Goal: Task Accomplishment & Management: Manage account settings

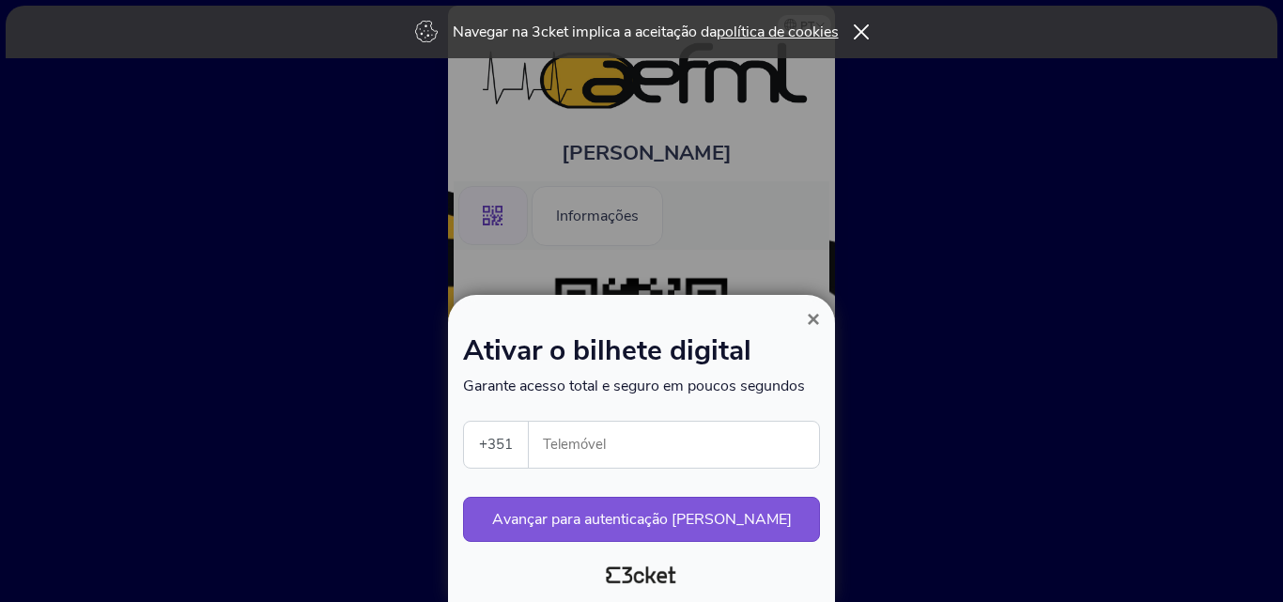
click at [618, 442] on input "Telemóvel" at bounding box center [681, 445] width 275 height 46
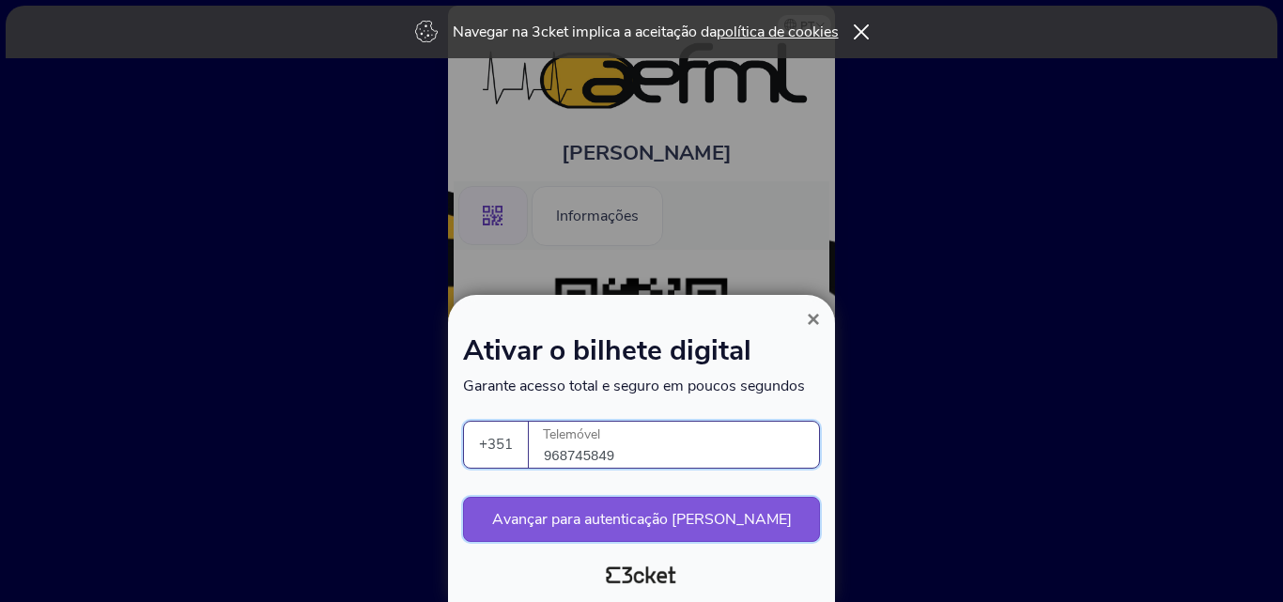
type input "968745849"
click at [669, 520] on button "Avançar para autenticação [PERSON_NAME]" at bounding box center [641, 519] width 357 height 45
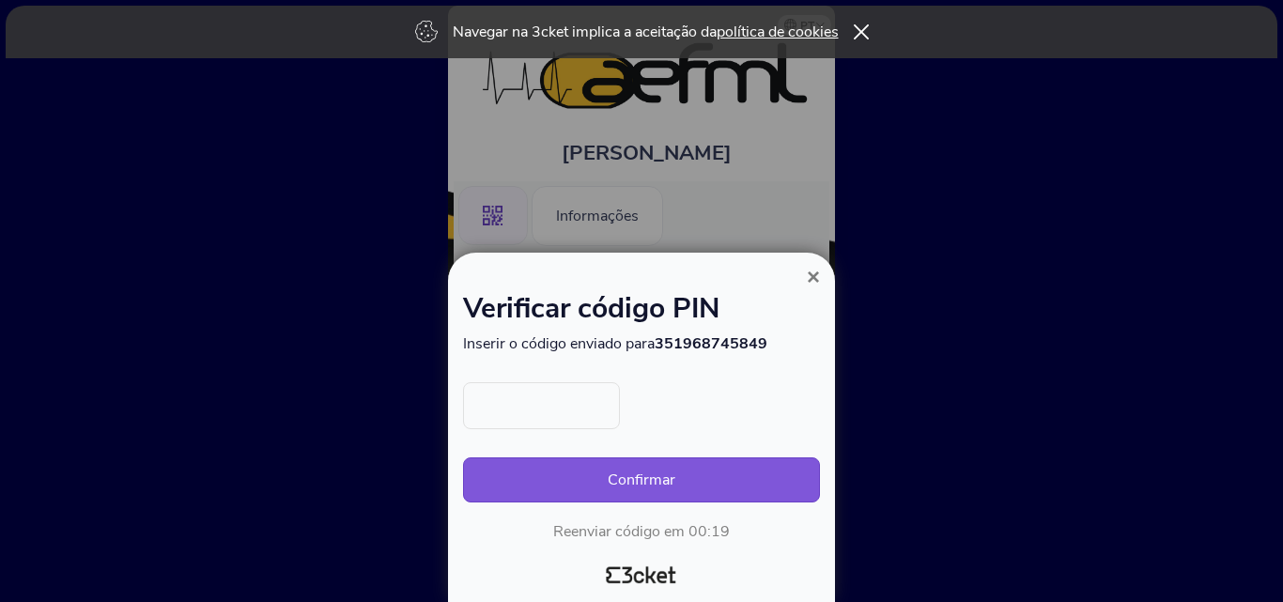
click at [558, 389] on input "text" at bounding box center [541, 405] width 157 height 47
type input "9693"
click at [463, 458] on button "Confirmar" at bounding box center [641, 480] width 357 height 45
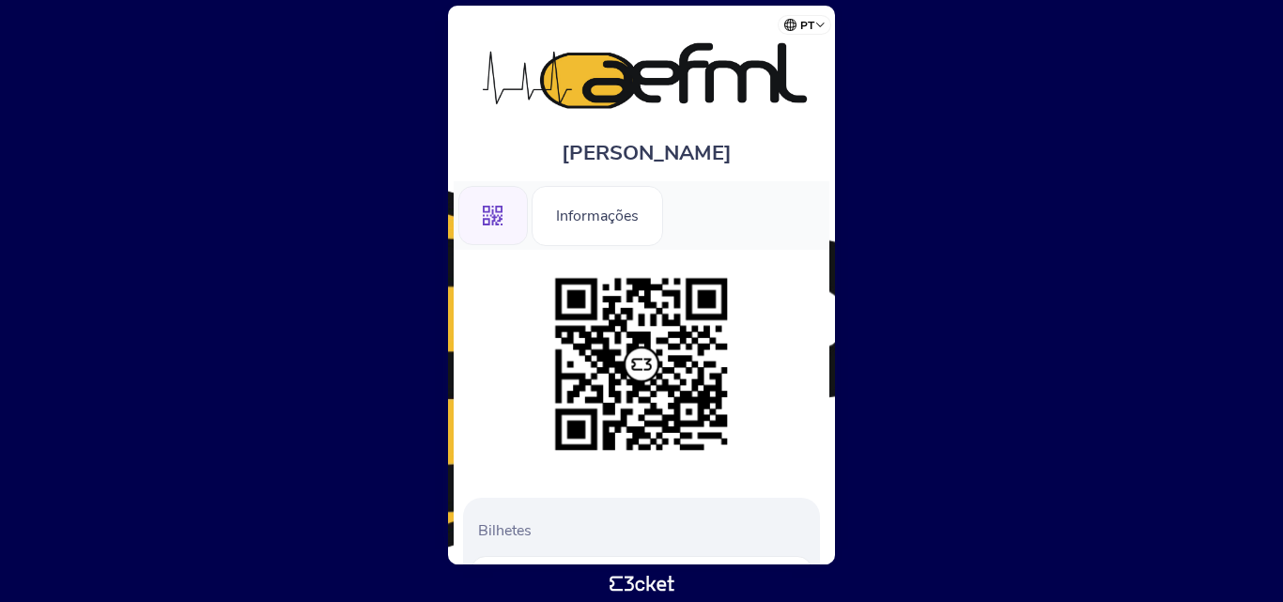
click at [514, 207] on div ".st0{fill-rule:evenodd;clip-rule:evenodd;}" at bounding box center [493, 216] width 70 height 60
